Goal: Task Accomplishment & Management: Use online tool/utility

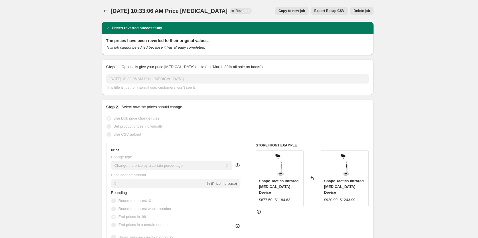
select select "percentage"
click at [107, 12] on icon "Price change jobs" at bounding box center [106, 11] width 6 height 6
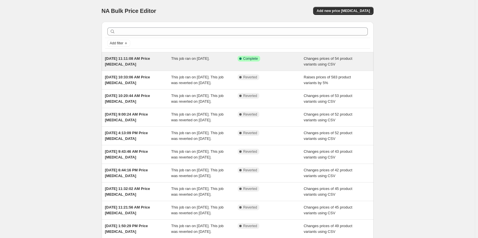
click at [193, 59] on span "This job ran on [DATE]." at bounding box center [190, 58] width 38 height 4
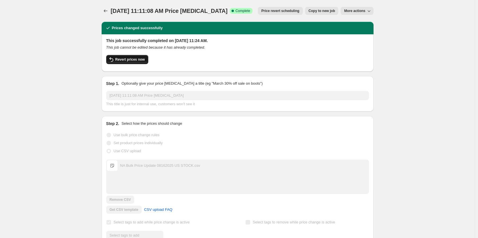
click at [134, 58] on span "Revert prices now" at bounding box center [129, 59] width 29 height 5
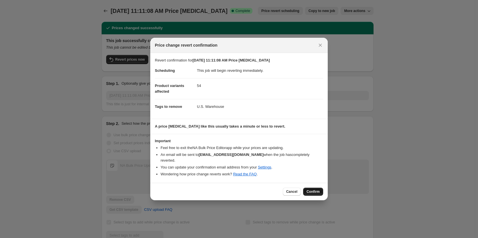
click at [319, 189] on span "Confirm" at bounding box center [312, 191] width 13 height 5
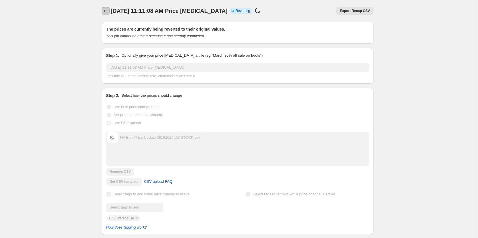
click at [106, 12] on icon "Price change jobs" at bounding box center [106, 11] width 6 height 6
